Goal: Task Accomplishment & Management: Complete application form

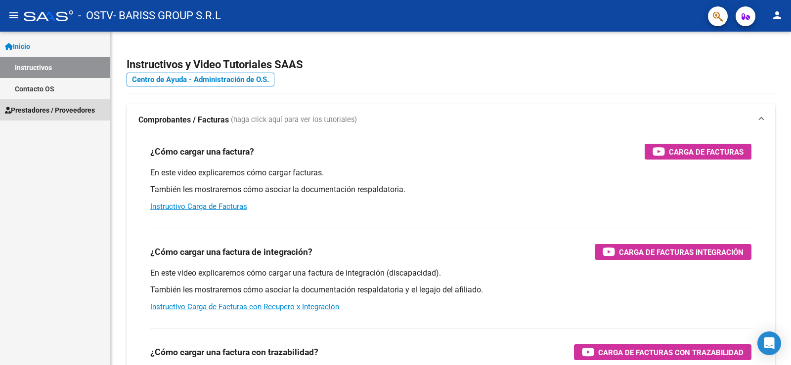
click at [50, 105] on span "Prestadores / Proveedores" at bounding box center [50, 110] width 90 height 11
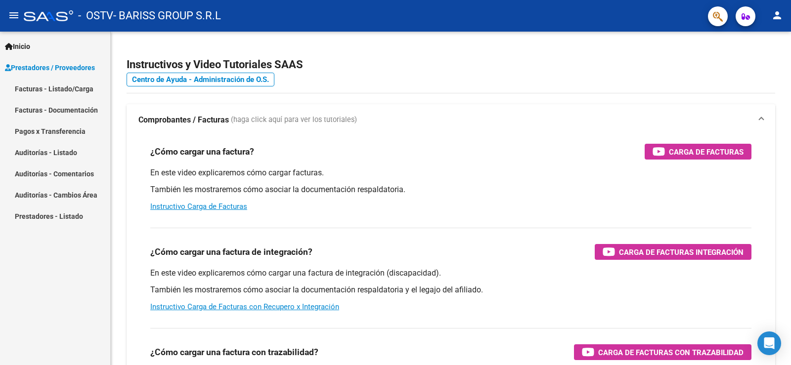
click at [69, 86] on link "Facturas - Listado/Carga" at bounding box center [55, 88] width 110 height 21
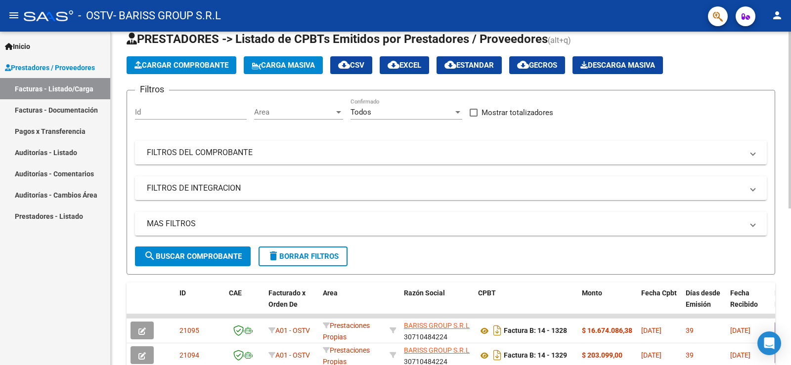
scroll to position [49, 0]
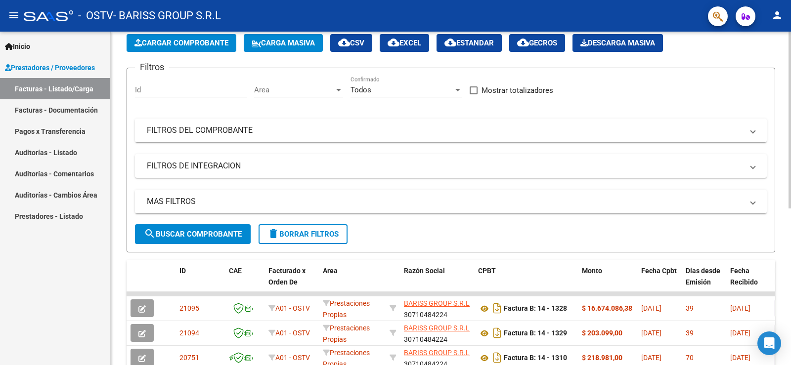
click at [191, 44] on span "Cargar Comprobante" at bounding box center [182, 43] width 94 height 9
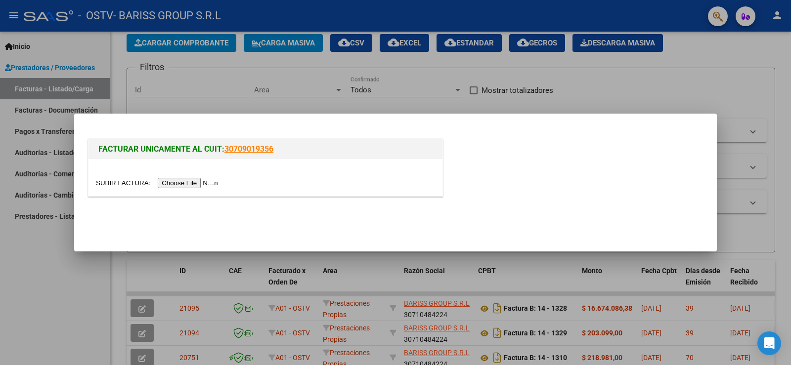
click at [202, 183] on input "file" at bounding box center [158, 183] width 125 height 10
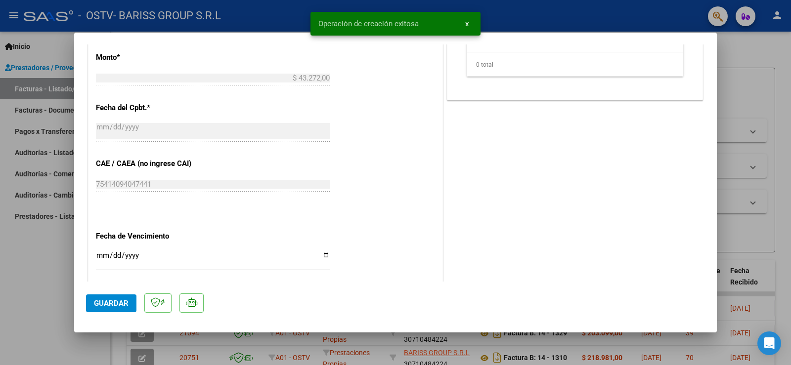
scroll to position [553, 0]
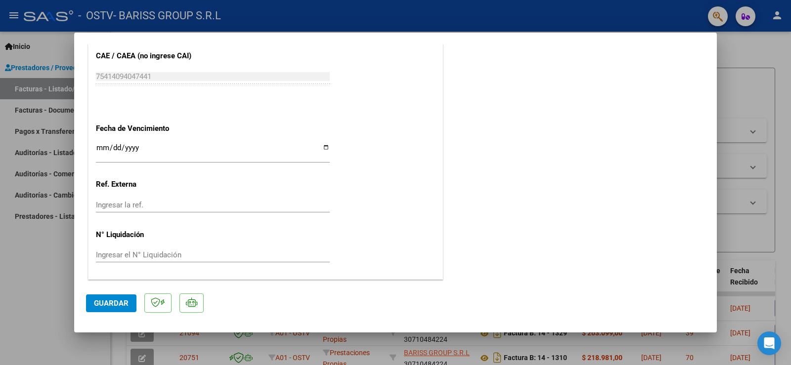
click at [98, 150] on input "Ingresar la fecha" at bounding box center [213, 152] width 234 height 16
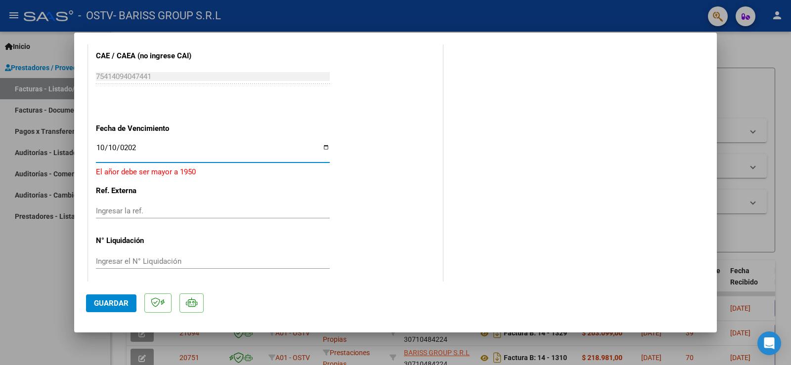
type input "[DATE]"
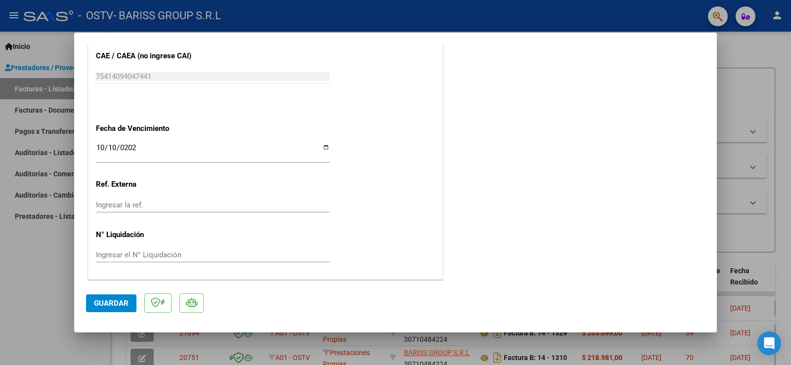
click at [133, 210] on div "Ingresar la ref." at bounding box center [213, 205] width 234 height 15
click at [120, 253] on input "Ingresar el N° Liquidación" at bounding box center [213, 255] width 234 height 9
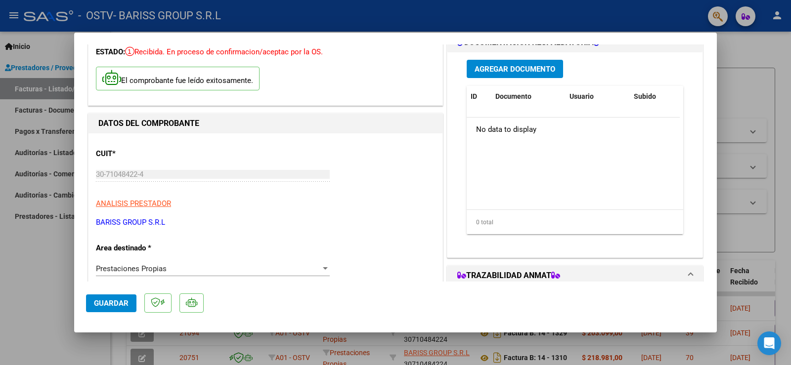
scroll to position [0, 0]
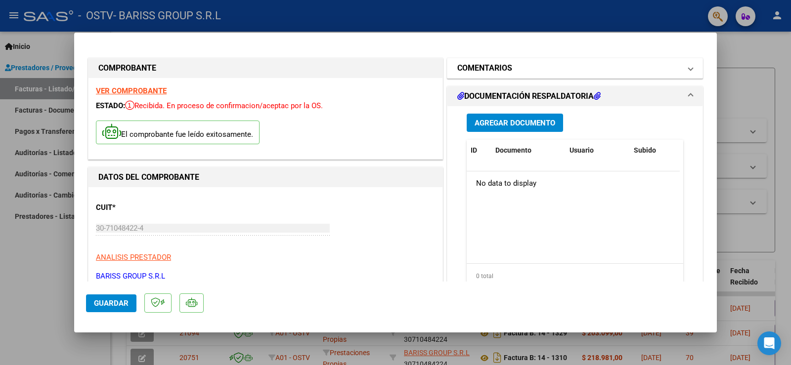
type input "1206"
click at [516, 71] on mat-panel-title "COMENTARIOS" at bounding box center [569, 68] width 224 height 12
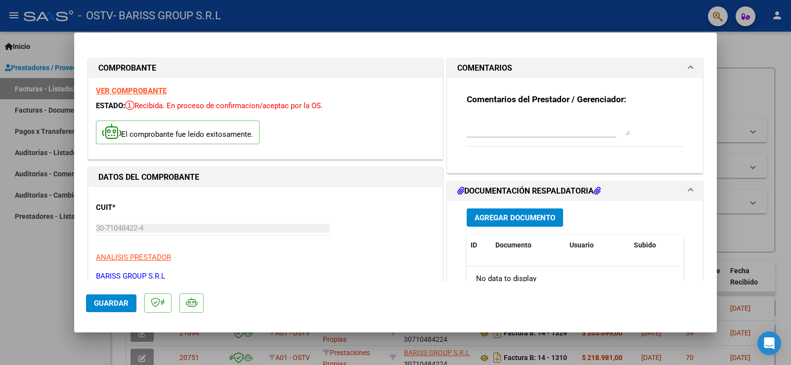
click at [493, 126] on textarea at bounding box center [548, 126] width 163 height 20
type textarea "CCDD [DATE]"
click at [127, 311] on button "Guardar" at bounding box center [111, 304] width 50 height 18
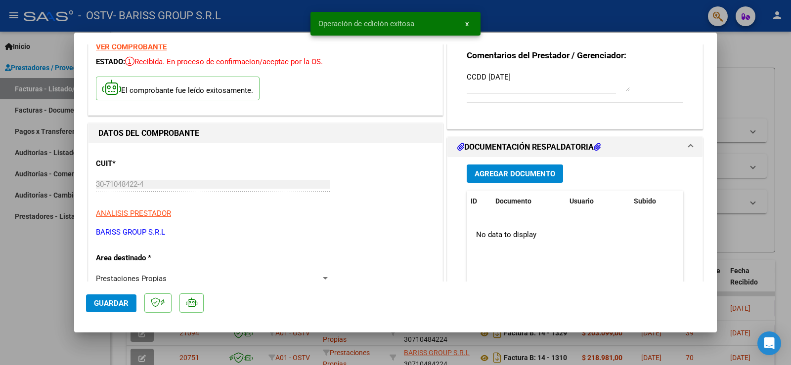
scroll to position [49, 0]
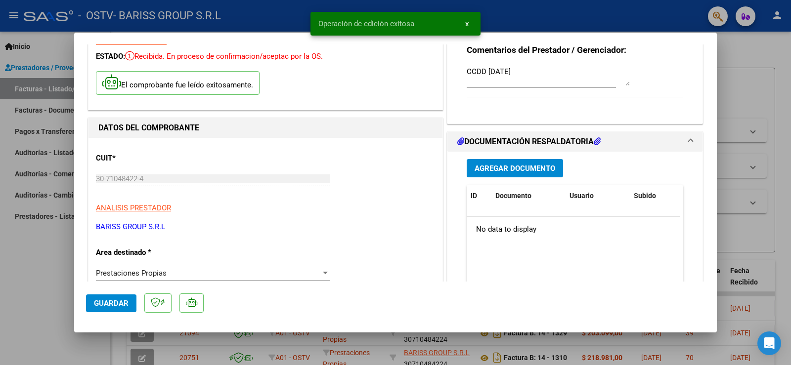
click at [476, 165] on span "Agregar Documento" at bounding box center [515, 168] width 81 height 9
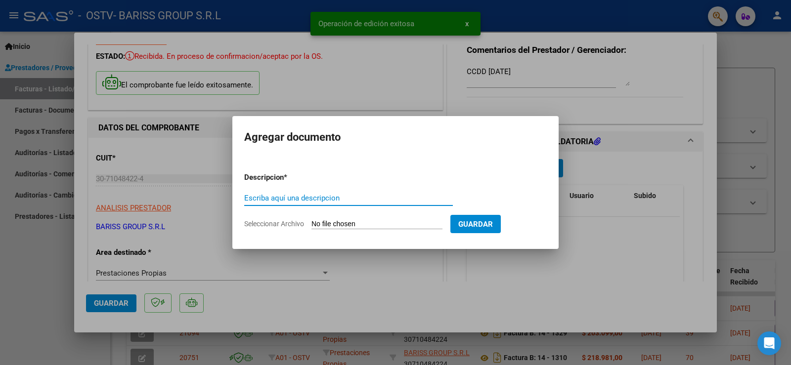
click at [286, 199] on input "Escriba aquí una descripcion" at bounding box center [348, 198] width 209 height 9
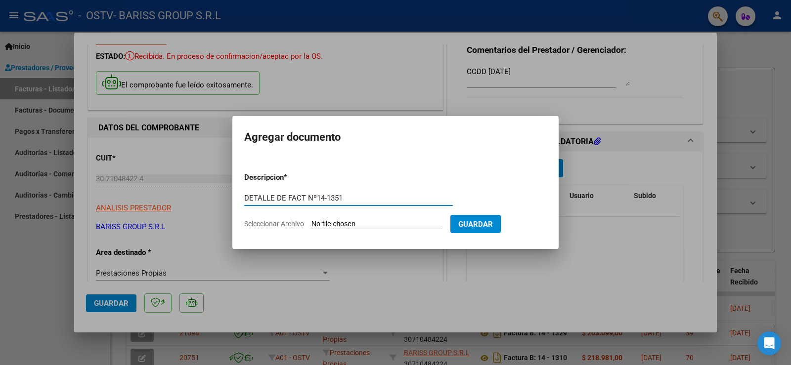
type input "DETALLE DE FACT Nº14-1351"
click at [321, 225] on input "Seleccionar Archivo" at bounding box center [377, 224] width 131 height 9
type input "C:\fakepath\09.2025 DETALLE DE FACTURA CCDD SEPTIEMBRE OSTV.pdf"
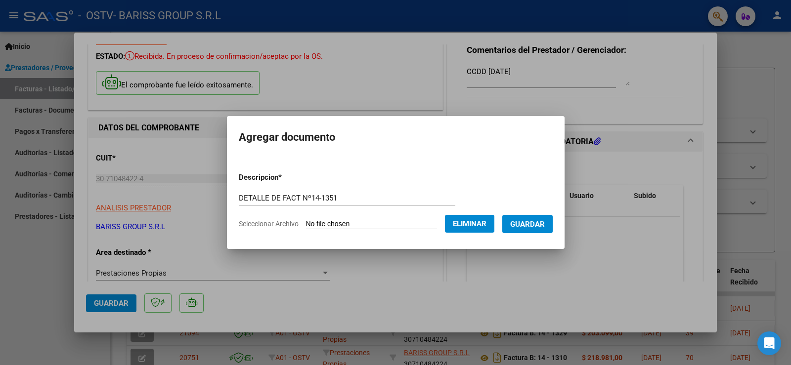
click at [539, 221] on span "Guardar" at bounding box center [527, 224] width 35 height 9
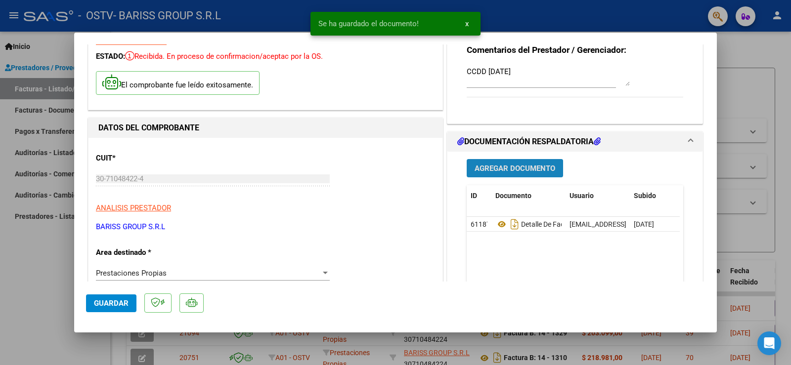
click at [518, 174] on button "Agregar Documento" at bounding box center [515, 168] width 96 height 18
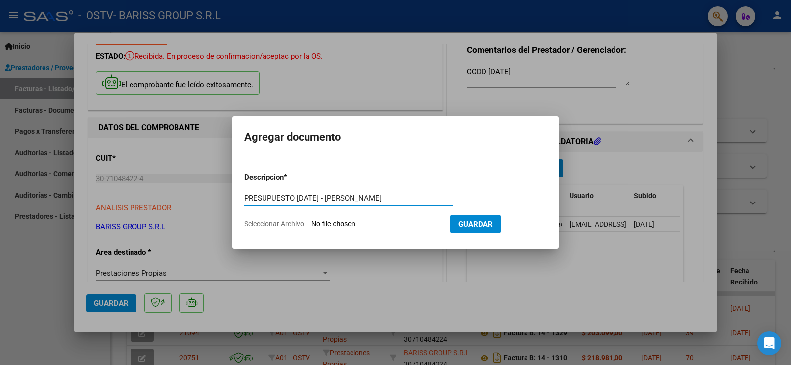
click at [384, 201] on input "PRESUPUESTO [DATE] - [PERSON_NAME]" at bounding box center [348, 198] width 209 height 9
type input "PRESUPUESTO [DATE] - [PERSON_NAME]"
type input "C:\fakepath\Presupuesto [DATE] - [PERSON_NAME].pdf"
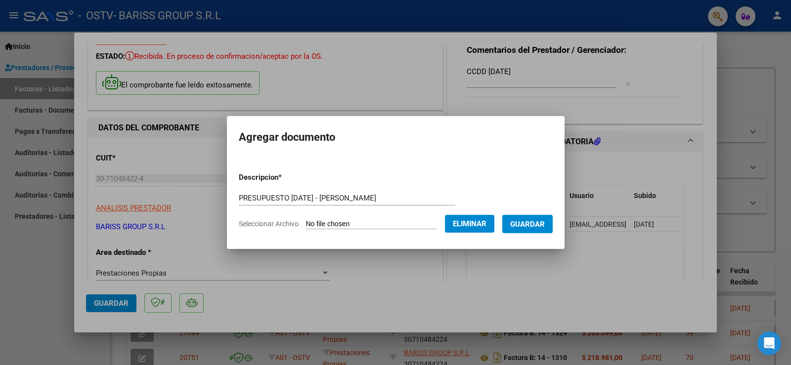
click at [535, 225] on span "Guardar" at bounding box center [527, 224] width 35 height 9
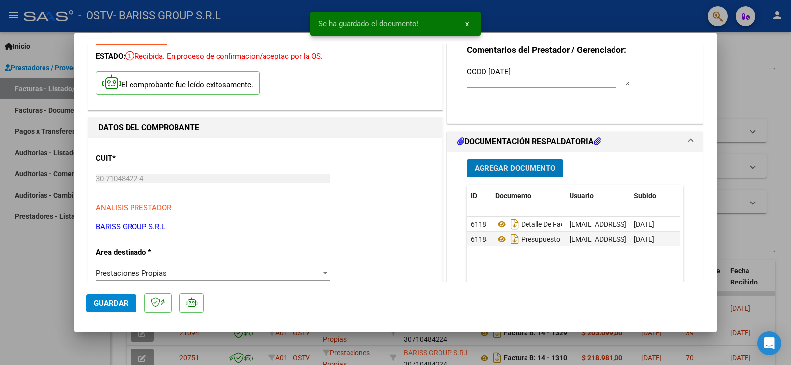
click at [96, 307] on span "Guardar" at bounding box center [111, 303] width 35 height 9
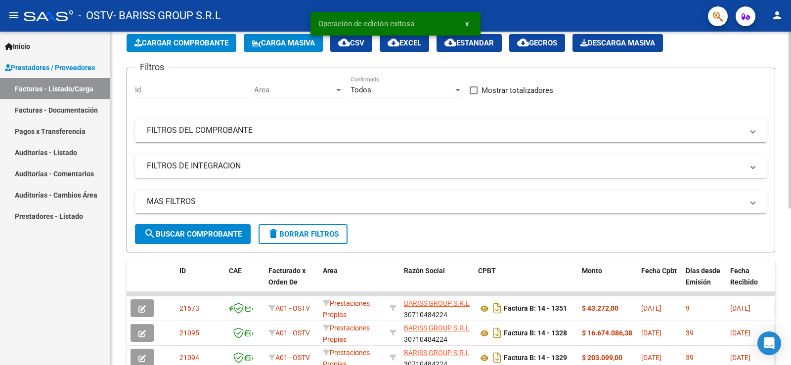
scroll to position [0, 0]
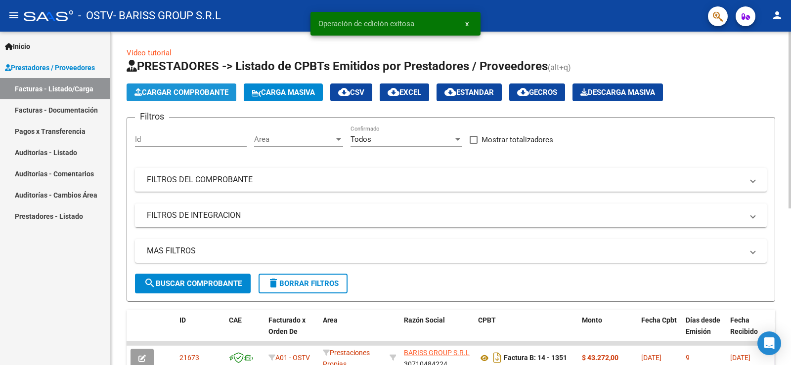
click at [195, 97] on button "Cargar Comprobante" at bounding box center [182, 93] width 110 height 18
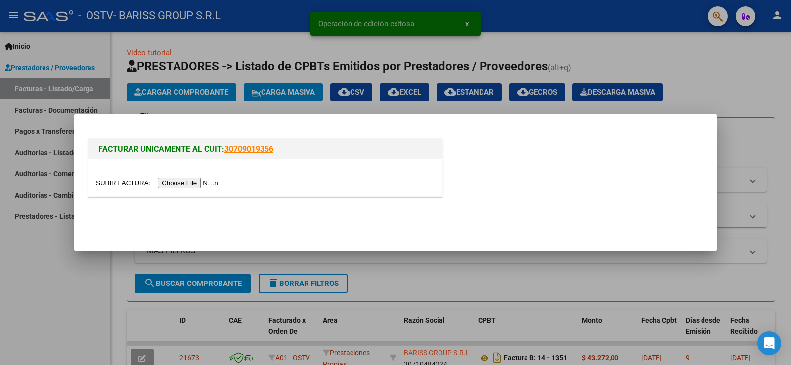
click at [201, 183] on input "file" at bounding box center [158, 183] width 125 height 10
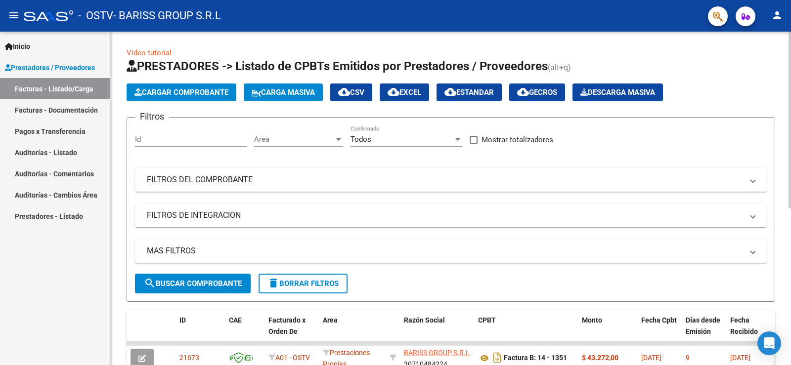
click at [192, 96] on span "Cargar Comprobante" at bounding box center [182, 92] width 94 height 9
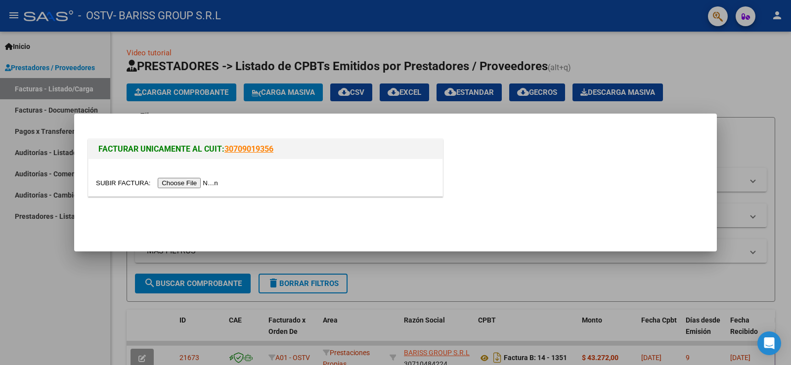
click at [181, 185] on input "file" at bounding box center [158, 183] width 125 height 10
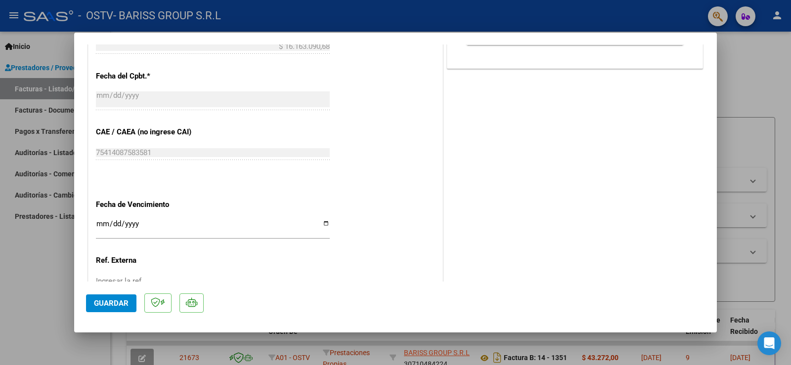
scroll to position [495, 0]
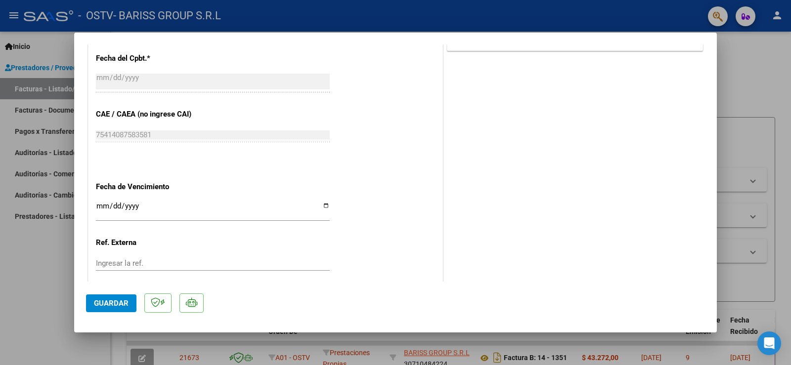
click at [102, 209] on input "Ingresar la fecha" at bounding box center [213, 210] width 234 height 16
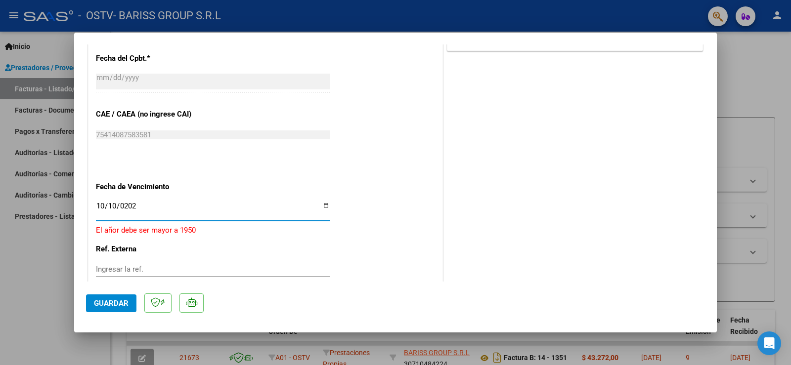
type input "[DATE]"
click at [130, 267] on input "Ingresar la ref." at bounding box center [213, 263] width 234 height 9
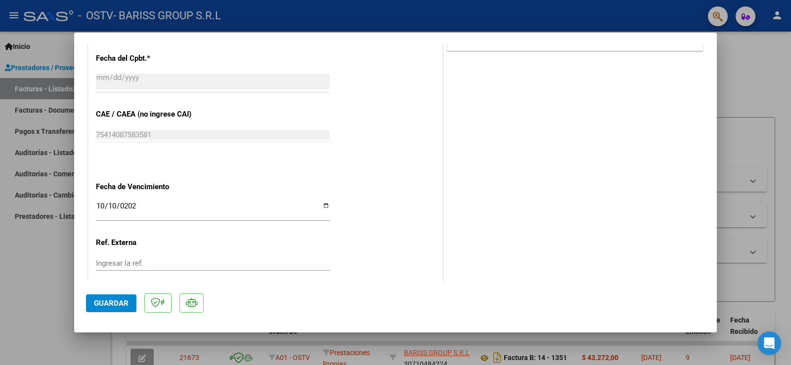
scroll to position [544, 0]
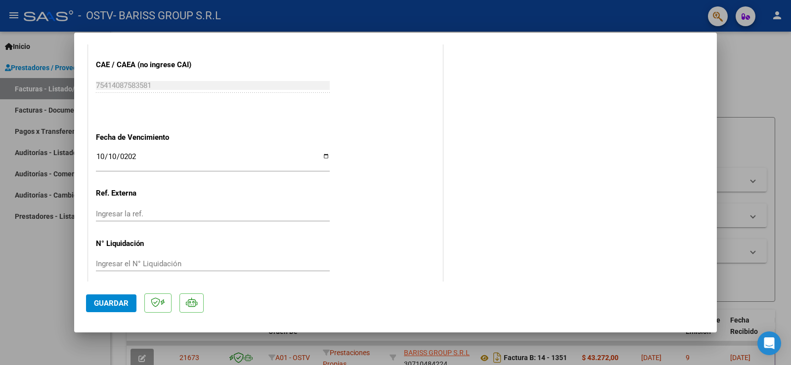
click at [131, 258] on div "Ingresar el N° Liquidación" at bounding box center [213, 264] width 234 height 15
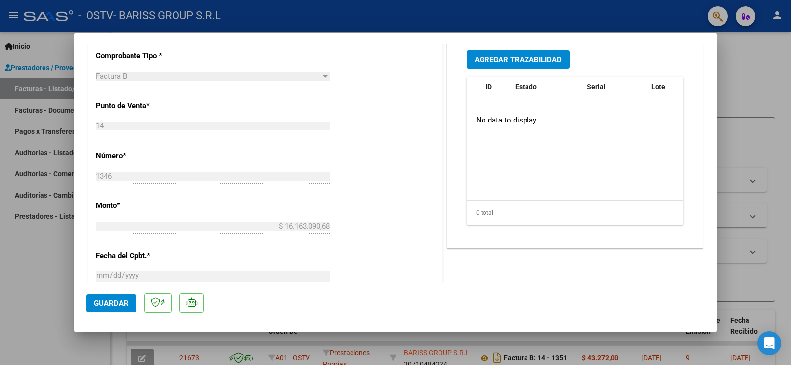
scroll to position [0, 0]
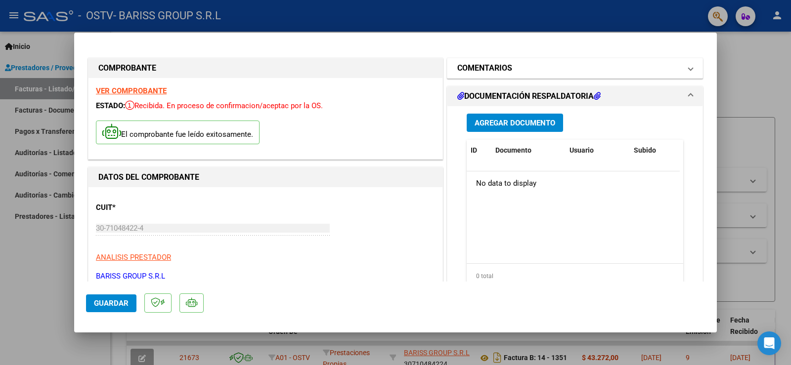
type input "1205"
click at [512, 72] on mat-panel-title "COMENTARIOS" at bounding box center [569, 68] width 224 height 12
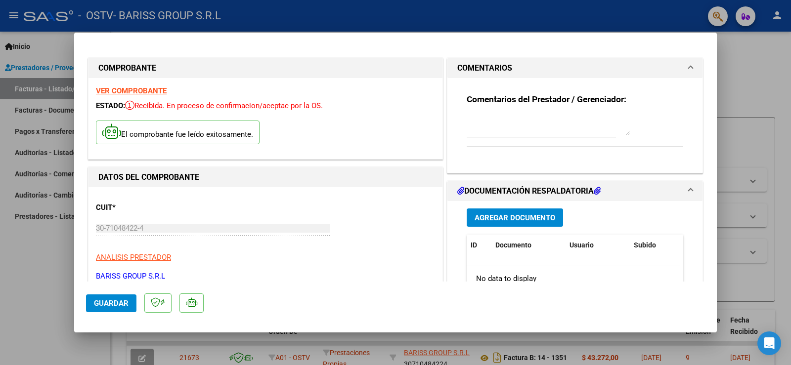
click at [480, 132] on textarea at bounding box center [548, 126] width 163 height 20
type textarea "CCDD [DATE] / [PERSON_NAME]"
click at [124, 299] on span "Guardar" at bounding box center [111, 303] width 35 height 9
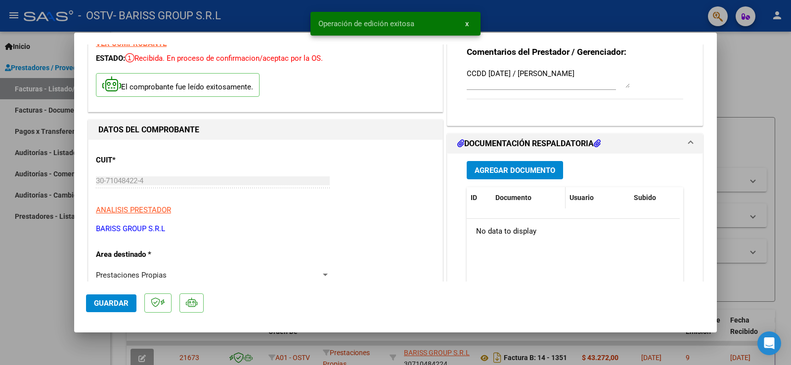
scroll to position [49, 0]
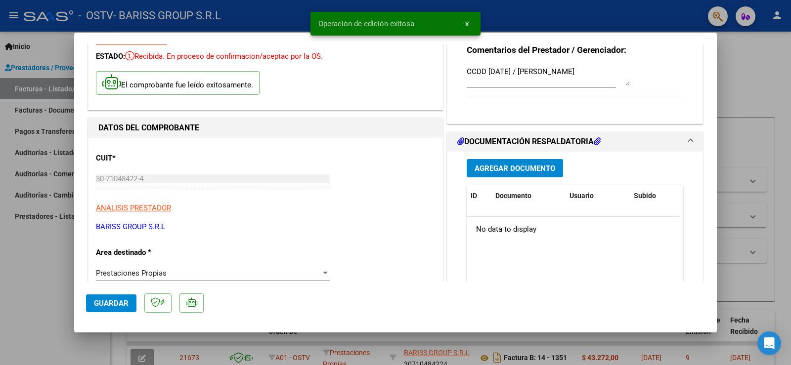
click at [492, 167] on span "Agregar Documento" at bounding box center [515, 168] width 81 height 9
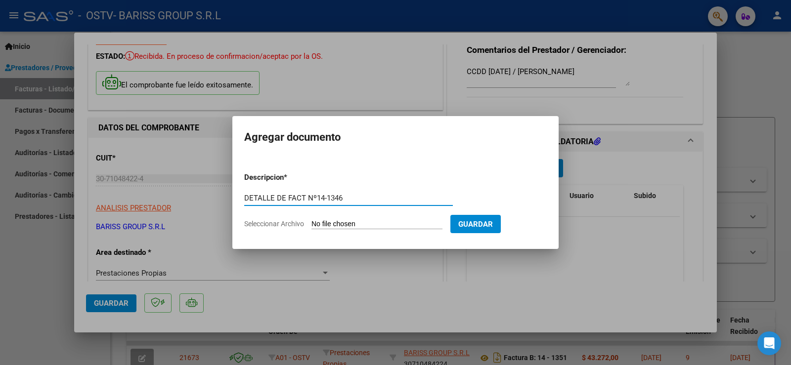
type input "DETALLE DE FACT Nº14-1346"
click at [350, 227] on input "Seleccionar Archivo" at bounding box center [377, 224] width 131 height 9
type input "C:\fakepath\09.2025 DETALLE DE FACTURA CCDD SEPTIEMBRE OSTV - [PERSON_NAME].pdf"
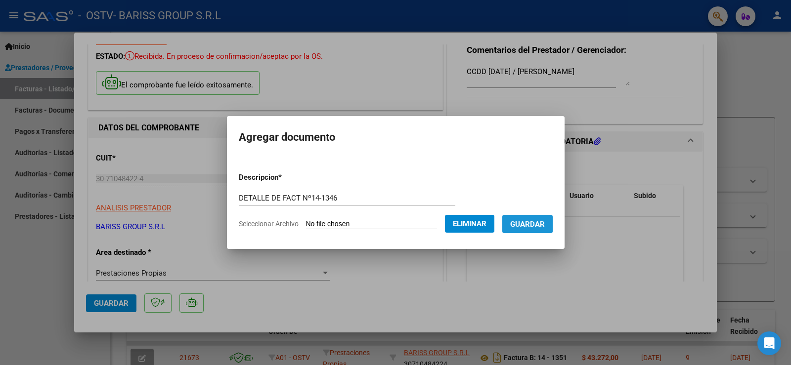
click at [535, 223] on span "Guardar" at bounding box center [527, 224] width 35 height 9
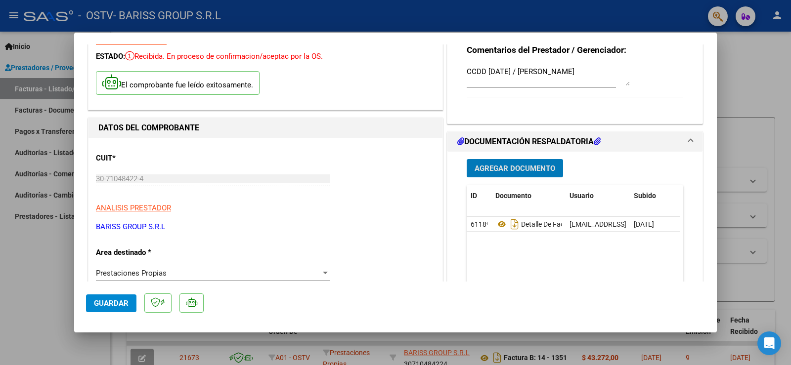
click at [521, 171] on span "Agregar Documento" at bounding box center [515, 168] width 81 height 9
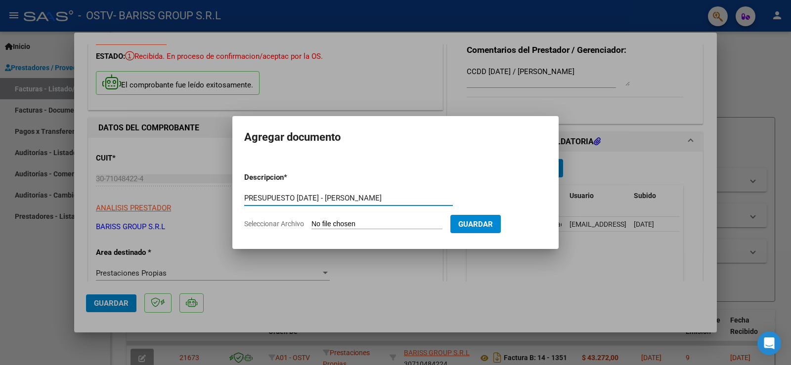
drag, startPoint x: 418, startPoint y: 198, endPoint x: 295, endPoint y: 200, distance: 123.2
click at [295, 200] on input "PRESUPUESTO [DATE] - [PERSON_NAME]" at bounding box center [348, 198] width 209 height 9
type input "PRESUPUESTO [DATE] - [PERSON_NAME]"
click at [378, 225] on input "Seleccionar Archivo" at bounding box center [377, 224] width 131 height 9
type input "C:\fakepath\Presupuesto [DATE] - [PERSON_NAME].pdf"
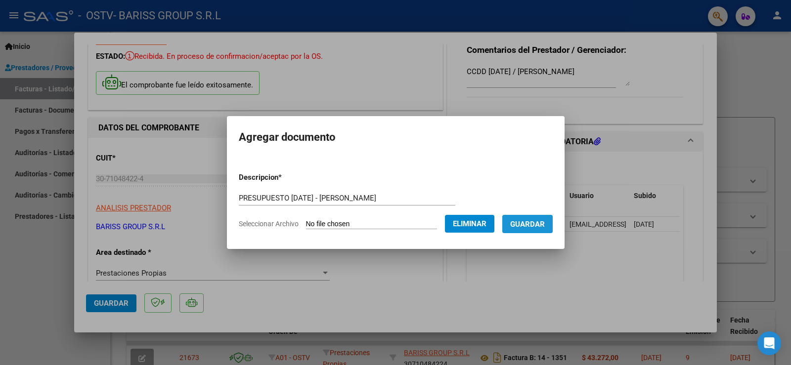
click at [543, 230] on button "Guardar" at bounding box center [527, 224] width 50 height 18
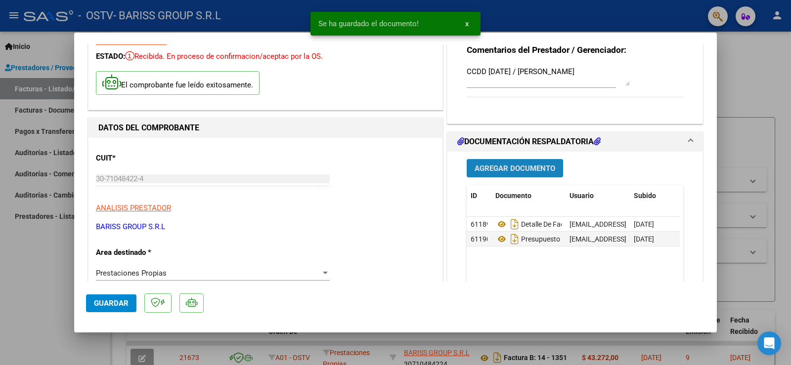
click at [521, 168] on span "Agregar Documento" at bounding box center [515, 168] width 81 height 9
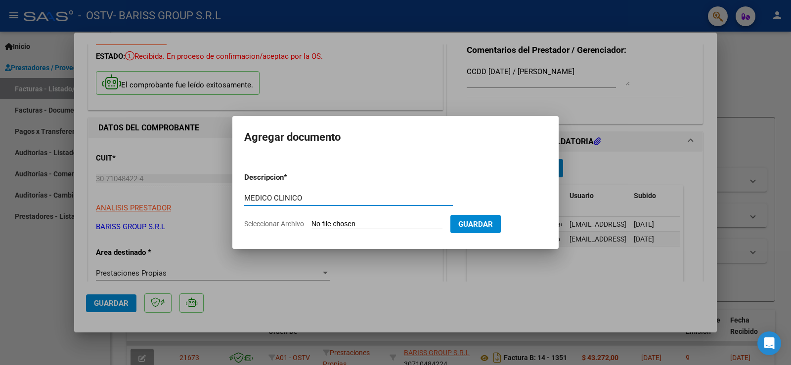
paste input "[DATE] - [PERSON_NAME]"
type input "MEDICO CLINICO [DATE] - [PERSON_NAME]"
click at [369, 226] on input "Seleccionar Archivo" at bounding box center [377, 224] width 131 height 9
type input "C:\fakepath\09.2025 MEDICO - [PERSON_NAME].pdf"
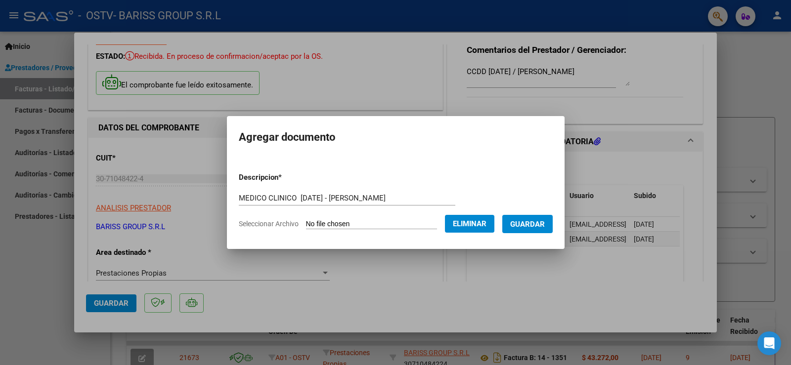
click at [520, 221] on button "Guardar" at bounding box center [527, 224] width 50 height 18
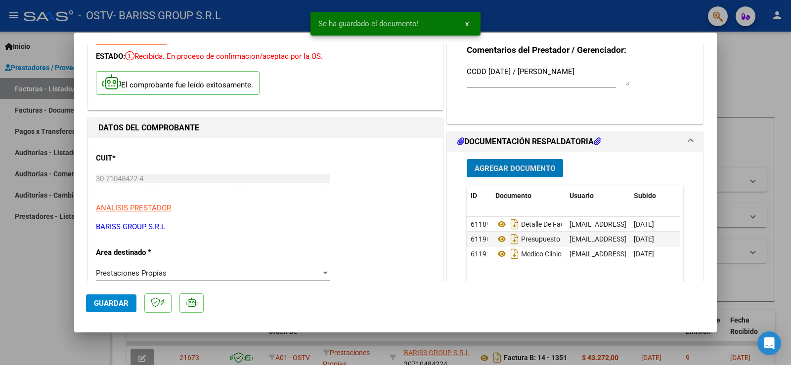
click at [509, 166] on span "Agregar Documento" at bounding box center [515, 168] width 81 height 9
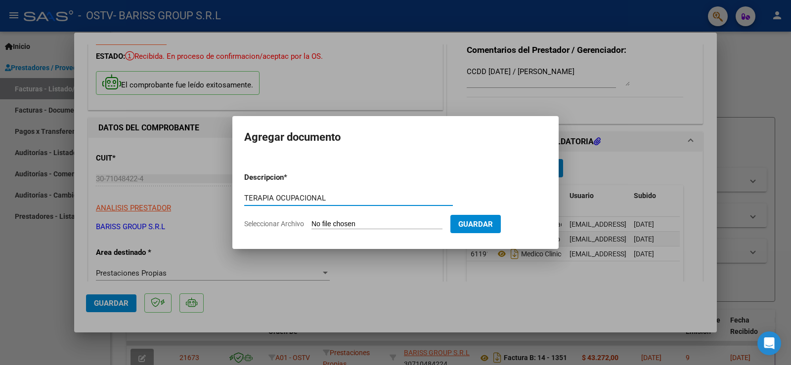
paste input "[DATE] - [PERSON_NAME]"
click at [327, 197] on input "TERAPIA OCUPACIONAL [DATE] - [PERSON_NAME]" at bounding box center [348, 198] width 209 height 9
type input "TERAPIA OCUPACIONAL [DATE] - [PERSON_NAME]"
click at [348, 225] on input "Seleccionar Archivo" at bounding box center [377, 224] width 131 height 9
type input "C:\fakepath\09.2025 TERAPIA OCUPACIONAL - [PERSON_NAME].pdf"
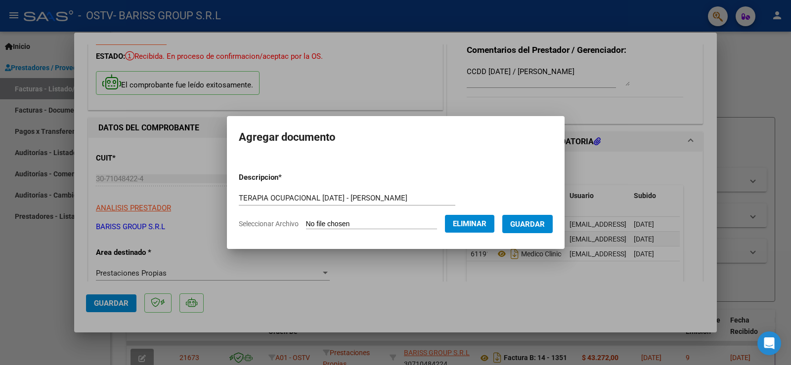
click at [528, 227] on span "Guardar" at bounding box center [527, 224] width 35 height 9
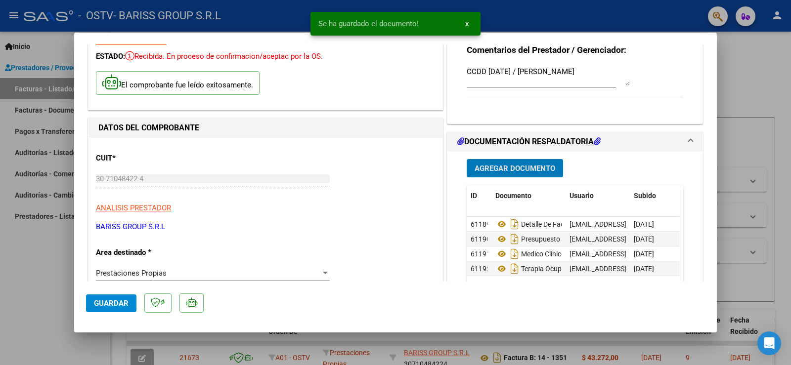
click at [514, 167] on span "Agregar Documento" at bounding box center [515, 168] width 81 height 9
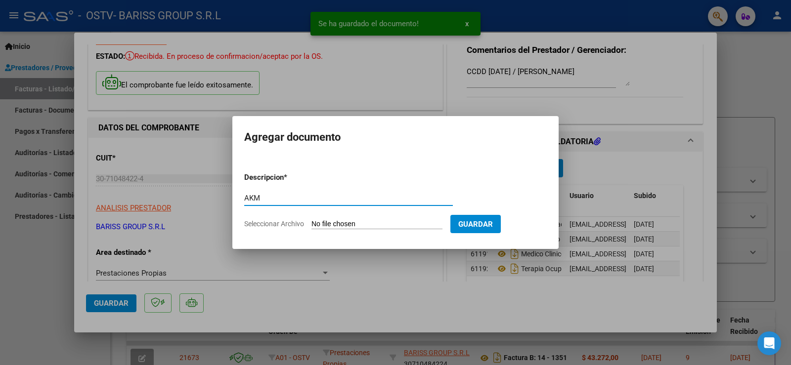
paste input "[DATE] - [PERSON_NAME]"
click at [260, 202] on input "AKM [DATE] - [PERSON_NAME]" at bounding box center [348, 198] width 209 height 9
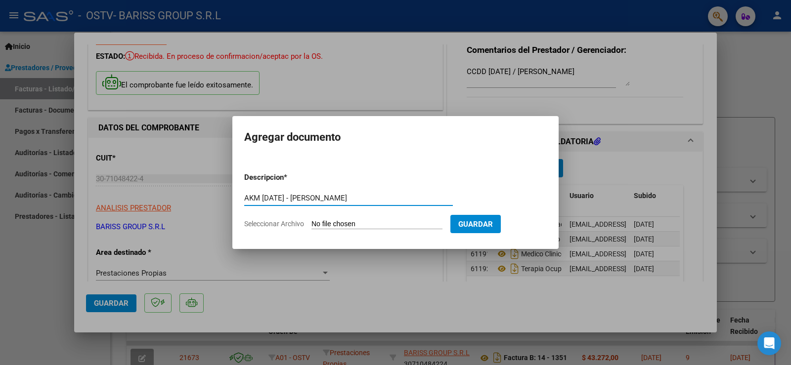
type input "AKM [DATE] - [PERSON_NAME]"
click at [351, 223] on input "Seleccionar Archivo" at bounding box center [377, 224] width 131 height 9
type input "C:\fakepath\09.2025 AKM - [PERSON_NAME].pdf"
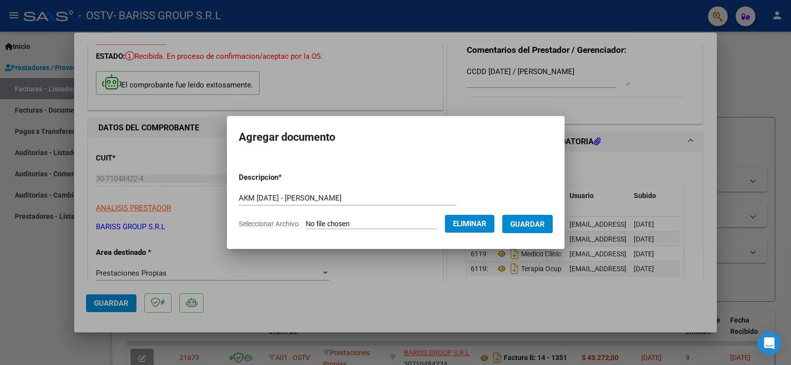
click at [545, 223] on span "Guardar" at bounding box center [527, 224] width 35 height 9
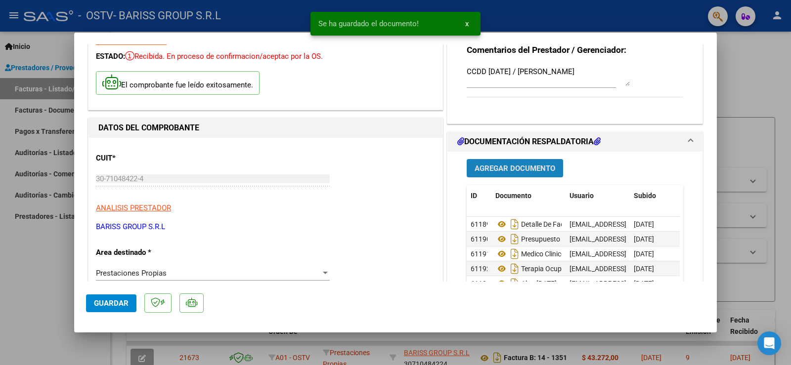
click at [506, 168] on span "Agregar Documento" at bounding box center [515, 168] width 81 height 9
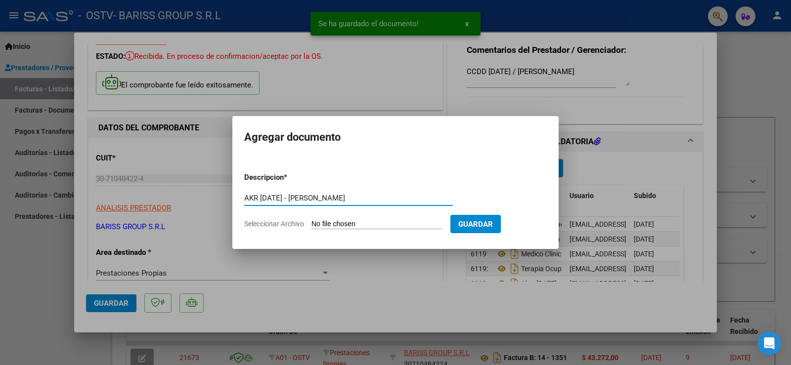
type input "AKR [DATE] - [PERSON_NAME]"
click at [343, 222] on input "Seleccionar Archivo" at bounding box center [377, 224] width 131 height 9
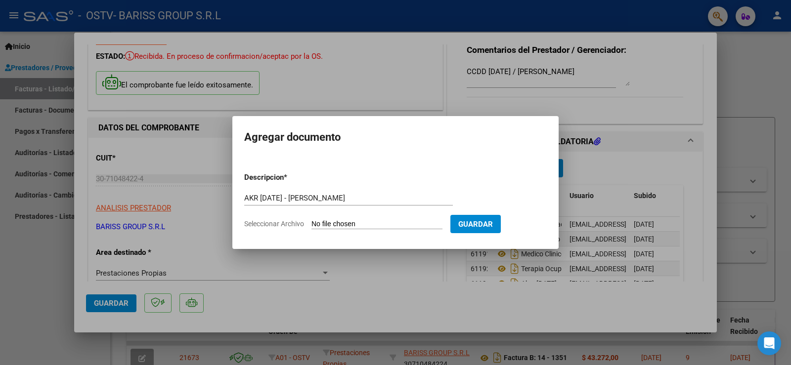
type input "C:\fakepath\09.2025 AKR - [PERSON_NAME].pdf"
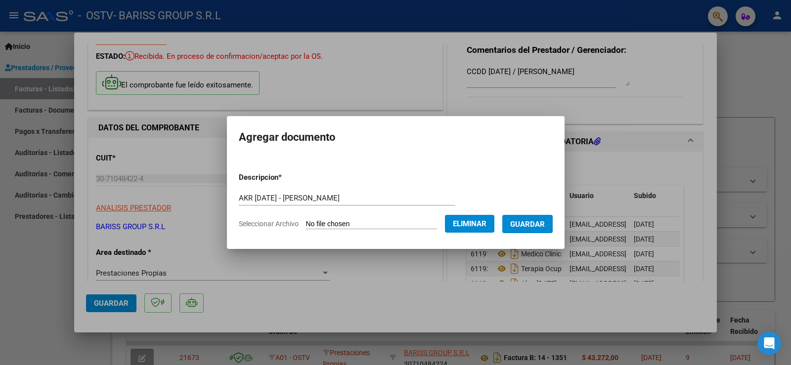
click at [545, 224] on span "Guardar" at bounding box center [527, 224] width 35 height 9
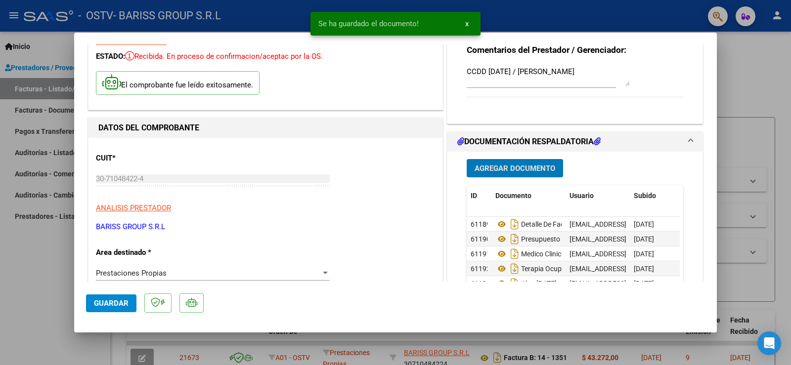
click at [529, 166] on span "Agregar Documento" at bounding box center [515, 168] width 81 height 9
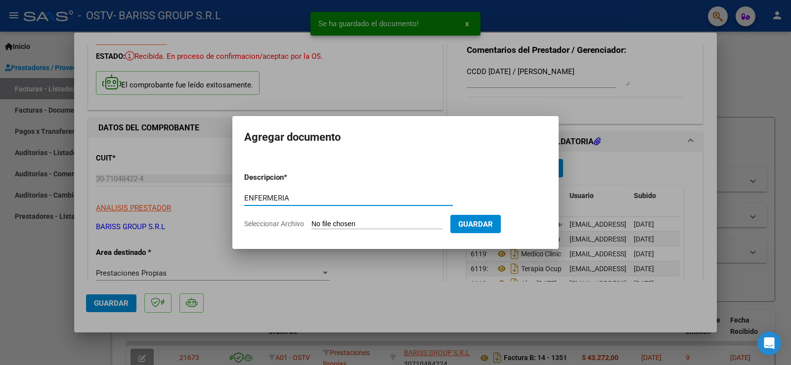
paste input "[DATE] - [PERSON_NAME]"
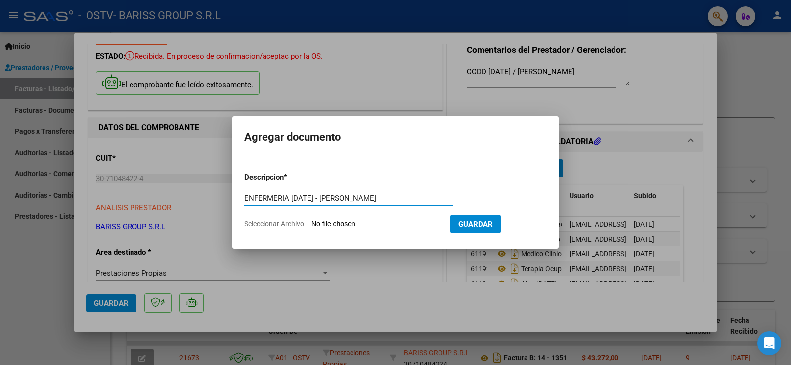
type input "ENFERMERIA [DATE] - [PERSON_NAME]"
click at [338, 223] on input "Seleccionar Archivo" at bounding box center [377, 224] width 131 height 9
type input "C:\fakepath\09.2025 ENFERMERIA - [PERSON_NAME].pdf"
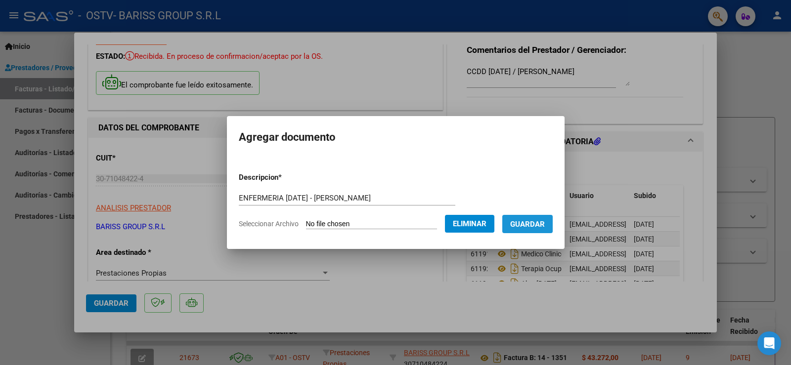
click at [540, 229] on button "Guardar" at bounding box center [527, 224] width 50 height 18
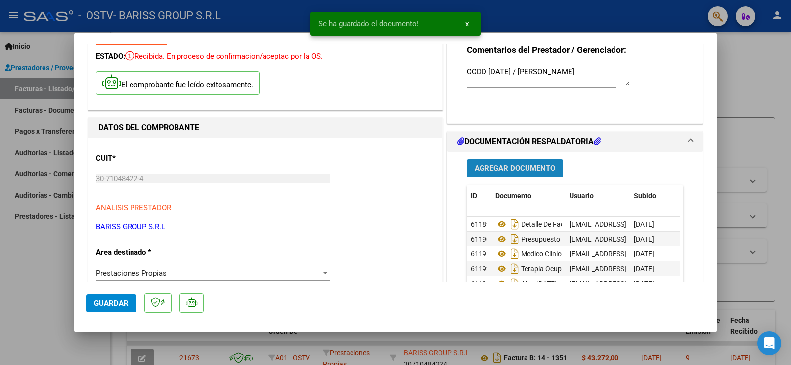
click at [523, 172] on span "Agregar Documento" at bounding box center [515, 168] width 81 height 9
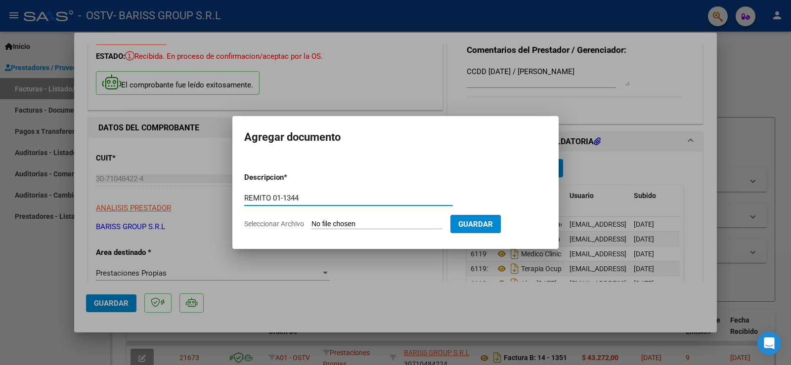
paste input "[DATE] - [PERSON_NAME]"
type input "REMITO 01-1344 [DATE] - [PERSON_NAME]"
click at [364, 226] on input "Seleccionar Archivo" at bounding box center [377, 224] width 131 height 9
type input "C:\fakepath\[DATE] REMITO Nº01-1344 - [PERSON_NAME].pdf"
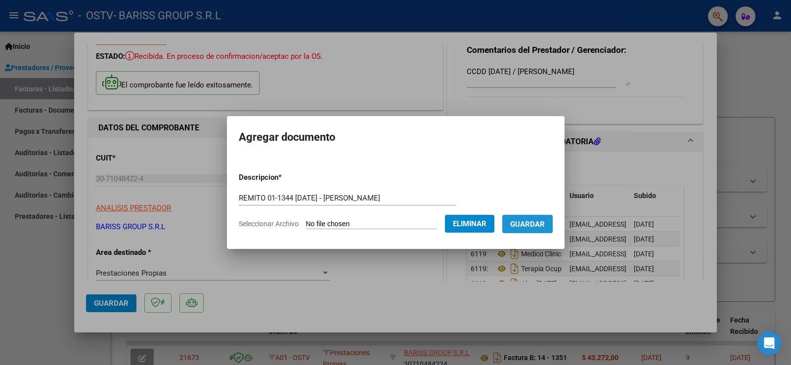
click at [540, 227] on span "Guardar" at bounding box center [527, 224] width 35 height 9
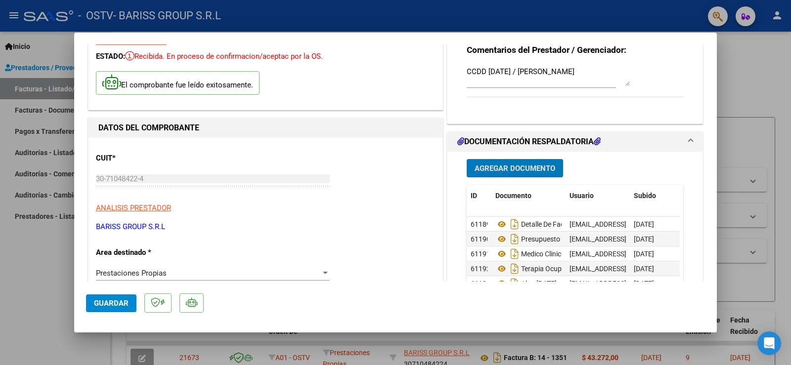
click at [507, 164] on span "Agregar Documento" at bounding box center [515, 168] width 81 height 9
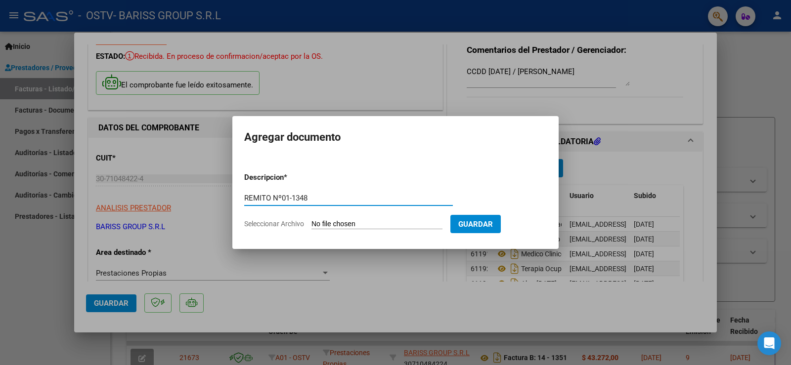
paste input "[DATE] - [PERSON_NAME]"
type input "REMITO Nº01-1348 [DATE] - [PERSON_NAME]"
click at [336, 224] on input "Seleccionar Archivo" at bounding box center [377, 224] width 131 height 9
type input "C:\fakepath\[DATE] REMITO Nº-05-1929 - [PERSON_NAME].pdf"
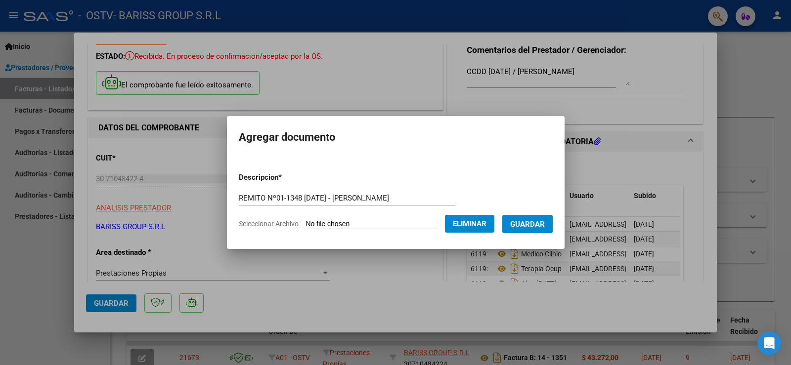
click at [292, 195] on input "REMITO Nº01-1348 [DATE] - [PERSON_NAME]" at bounding box center [347, 198] width 217 height 9
type input "REMITO Nº05-1929 [DATE] - [PERSON_NAME]"
click at [529, 226] on span "Guardar" at bounding box center [527, 224] width 35 height 9
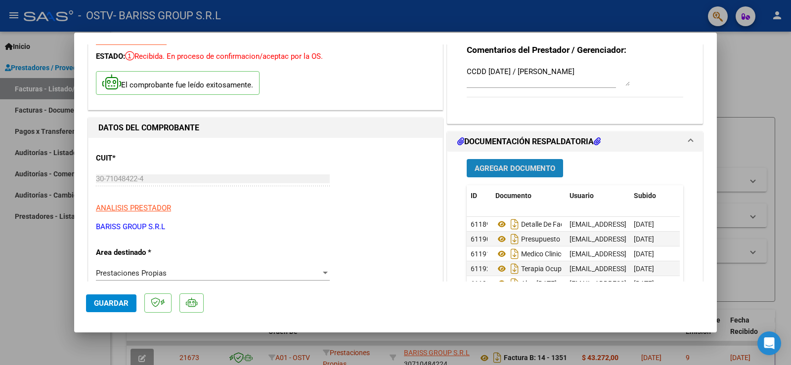
click at [509, 167] on span "Agregar Documento" at bounding box center [515, 168] width 81 height 9
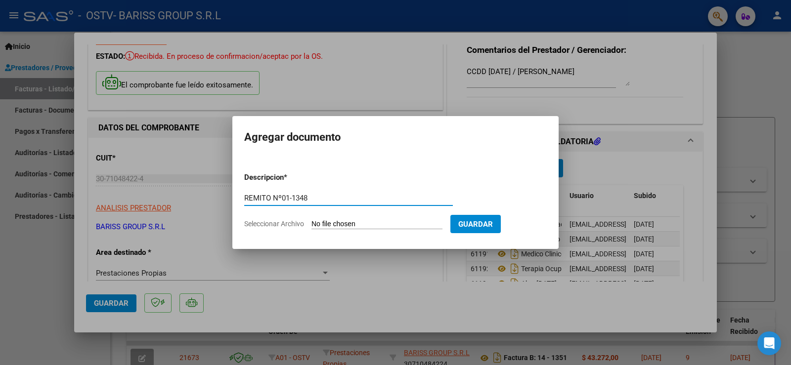
paste input "[DATE] - [PERSON_NAME]"
type input "REMITO Nº01-1348 [DATE] - [PERSON_NAME]"
click at [353, 227] on input "Seleccionar Archivo" at bounding box center [377, 224] width 131 height 9
type input "C:\fakepath\[DATE] REMITO Nº01-1348 - [PERSON_NAME].pdf"
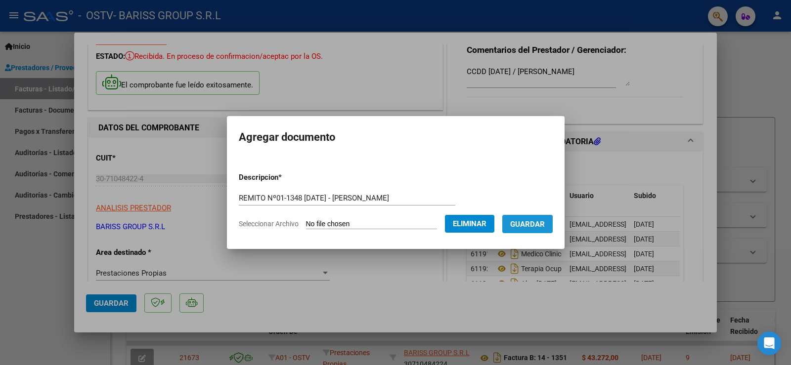
click at [530, 229] on button "Guardar" at bounding box center [527, 224] width 50 height 18
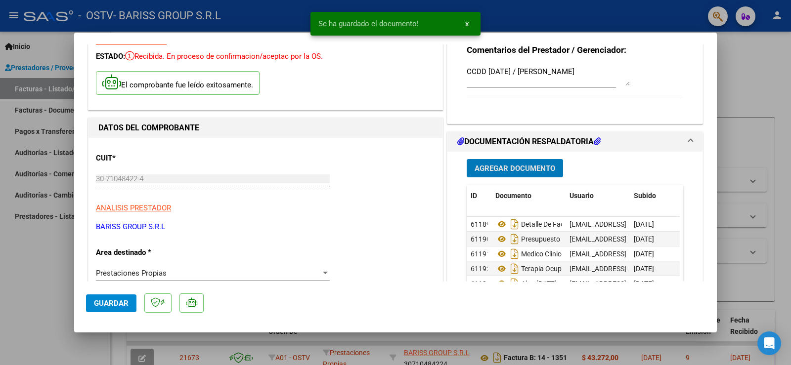
click at [115, 302] on span "Guardar" at bounding box center [111, 303] width 35 height 9
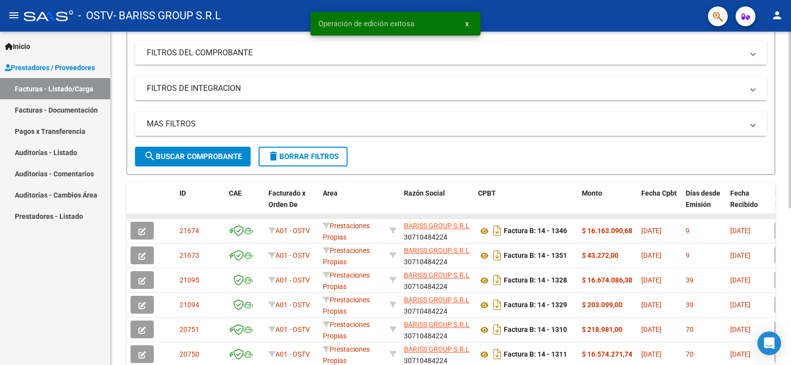
scroll to position [148, 0]
